Goal: Find contact information: Find contact information

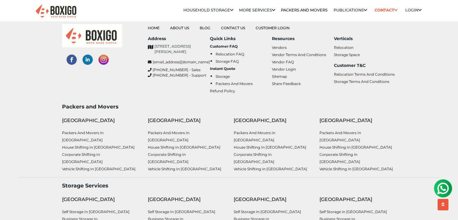
scroll to position [2279, 0]
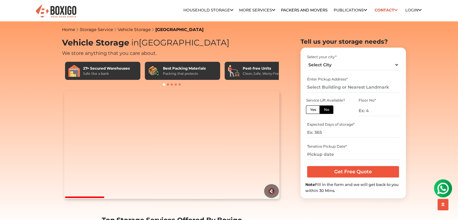
scroll to position [97, 0]
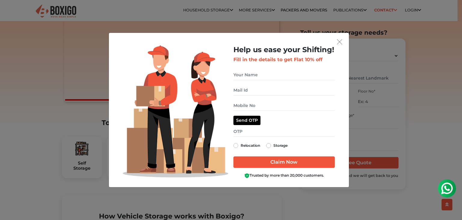
drag, startPoint x: 462, startPoint y: 15, endPoint x: 462, endPoint y: 34, distance: 18.7
click at [341, 43] on img "get free quote dialog" at bounding box center [339, 41] width 5 height 5
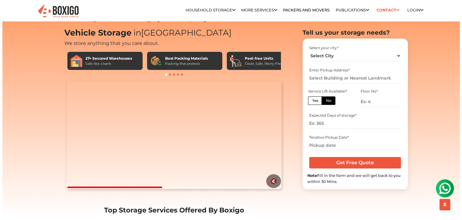
scroll to position [0, 0]
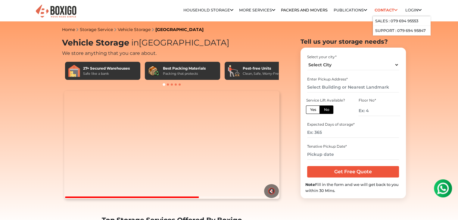
click at [392, 9] on link "Contact" at bounding box center [386, 9] width 27 height 9
